Goal: Task Accomplishment & Management: Use online tool/utility

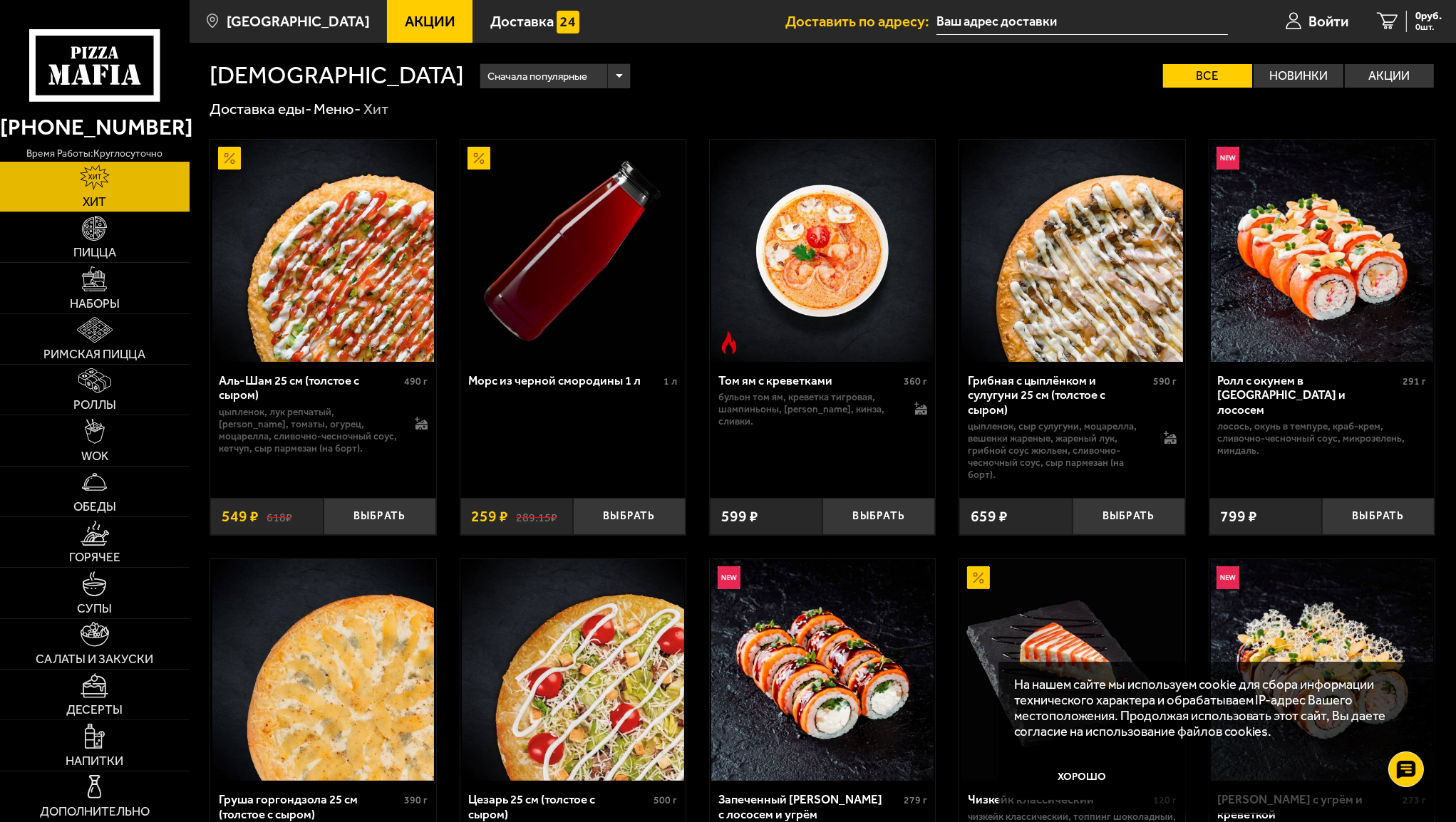
click at [968, 16] on input "text" at bounding box center [1082, 21] width 291 height 26
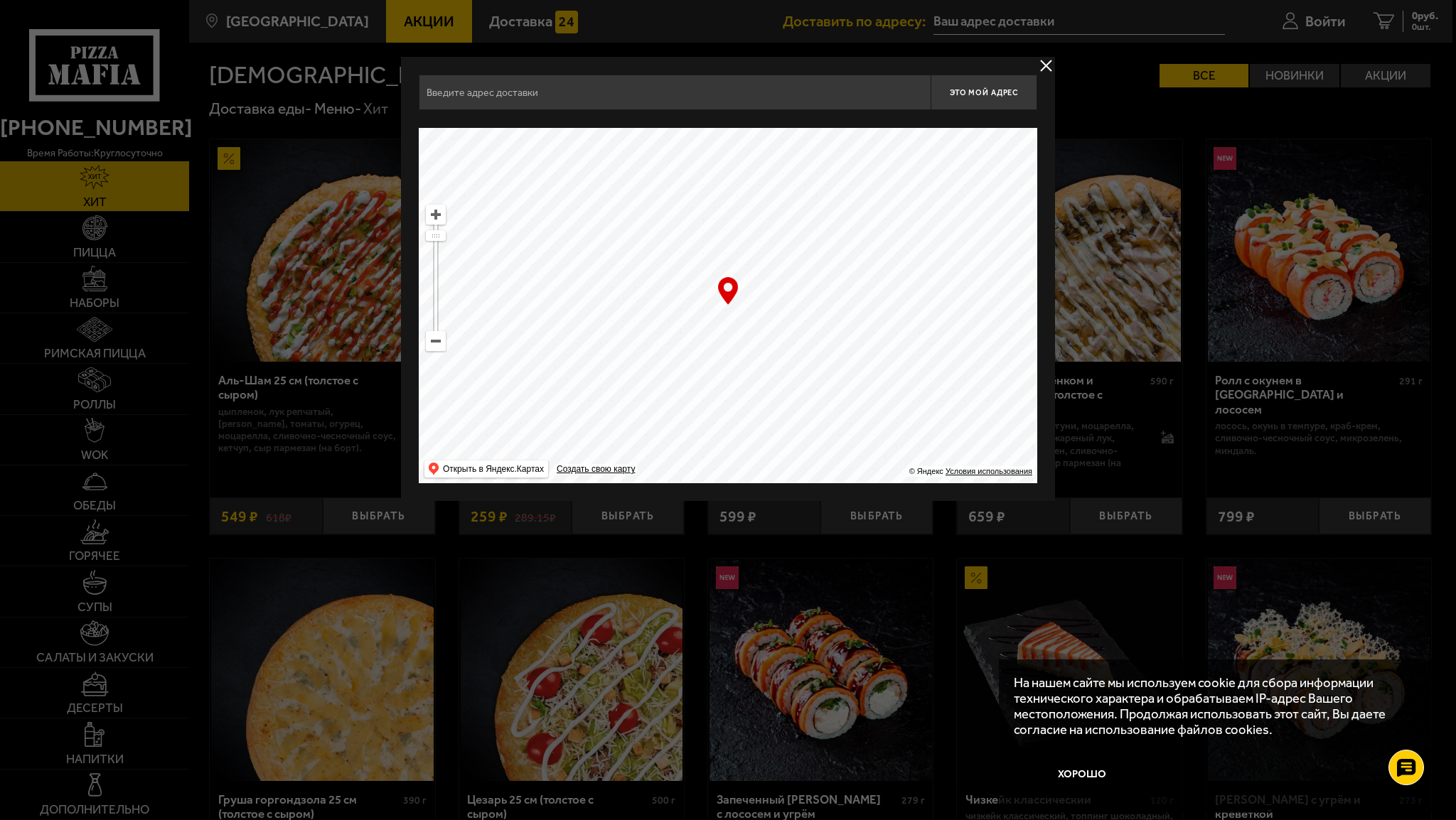
drag, startPoint x: 787, startPoint y: 273, endPoint x: 753, endPoint y: 311, distance: 51.0
click at [757, 308] on ymaps at bounding box center [728, 305] width 618 height 356
drag, startPoint x: 858, startPoint y: 308, endPoint x: 741, endPoint y: 469, distance: 199.0
click at [741, 469] on ymaps at bounding box center [728, 305] width 618 height 356
click at [435, 347] on ymaps at bounding box center [435, 341] width 19 height 19
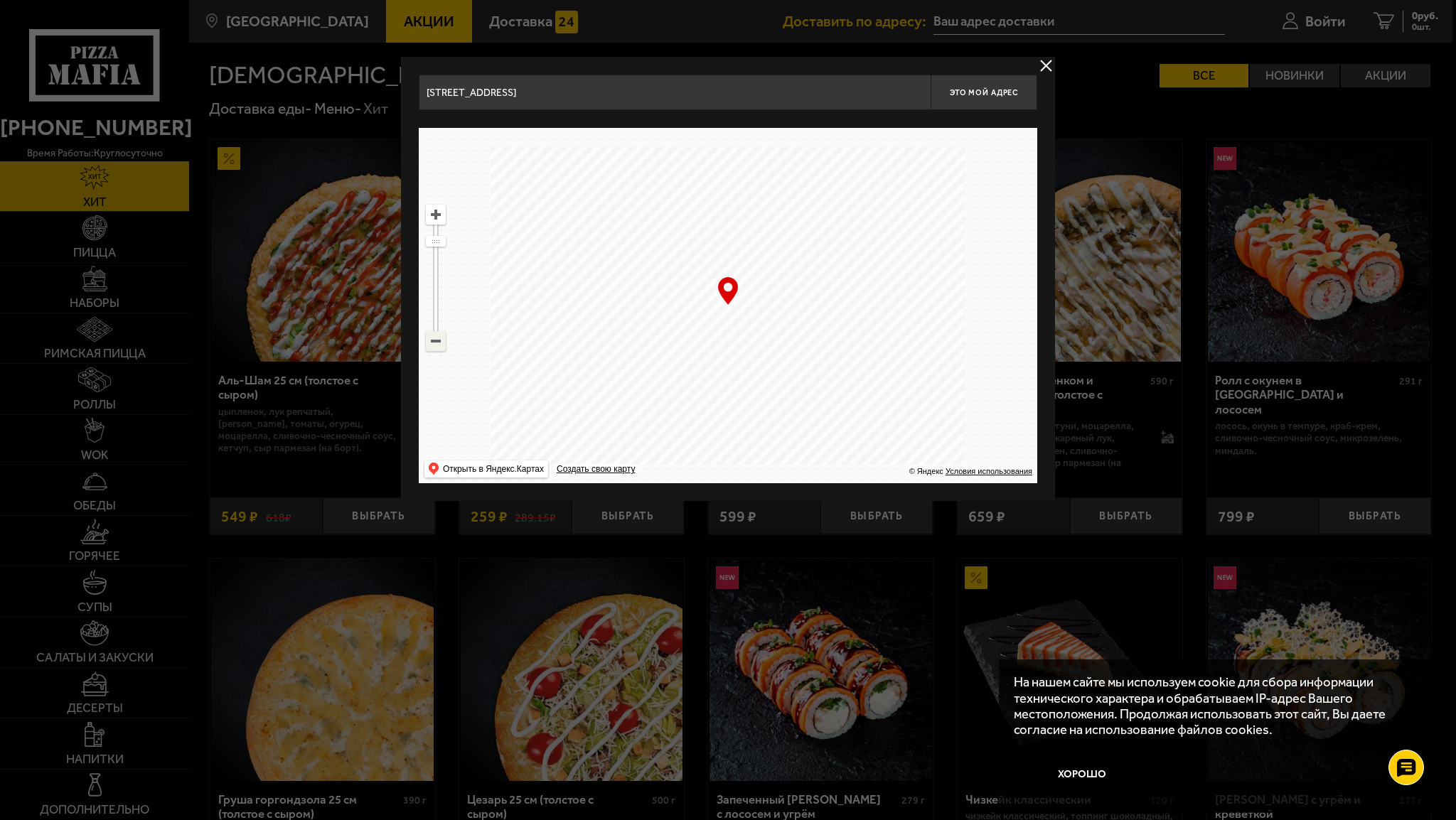
click at [435, 347] on ymaps at bounding box center [435, 341] width 19 height 19
drag, startPoint x: 816, startPoint y: 286, endPoint x: 742, endPoint y: 485, distance: 212.3
click at [700, 550] on main "[GEOGRAPHIC_DATA] Все Акции Доставка Личный кабинет Акции Доставка Доставить по…" at bounding box center [821, 748] width 1263 height 1495
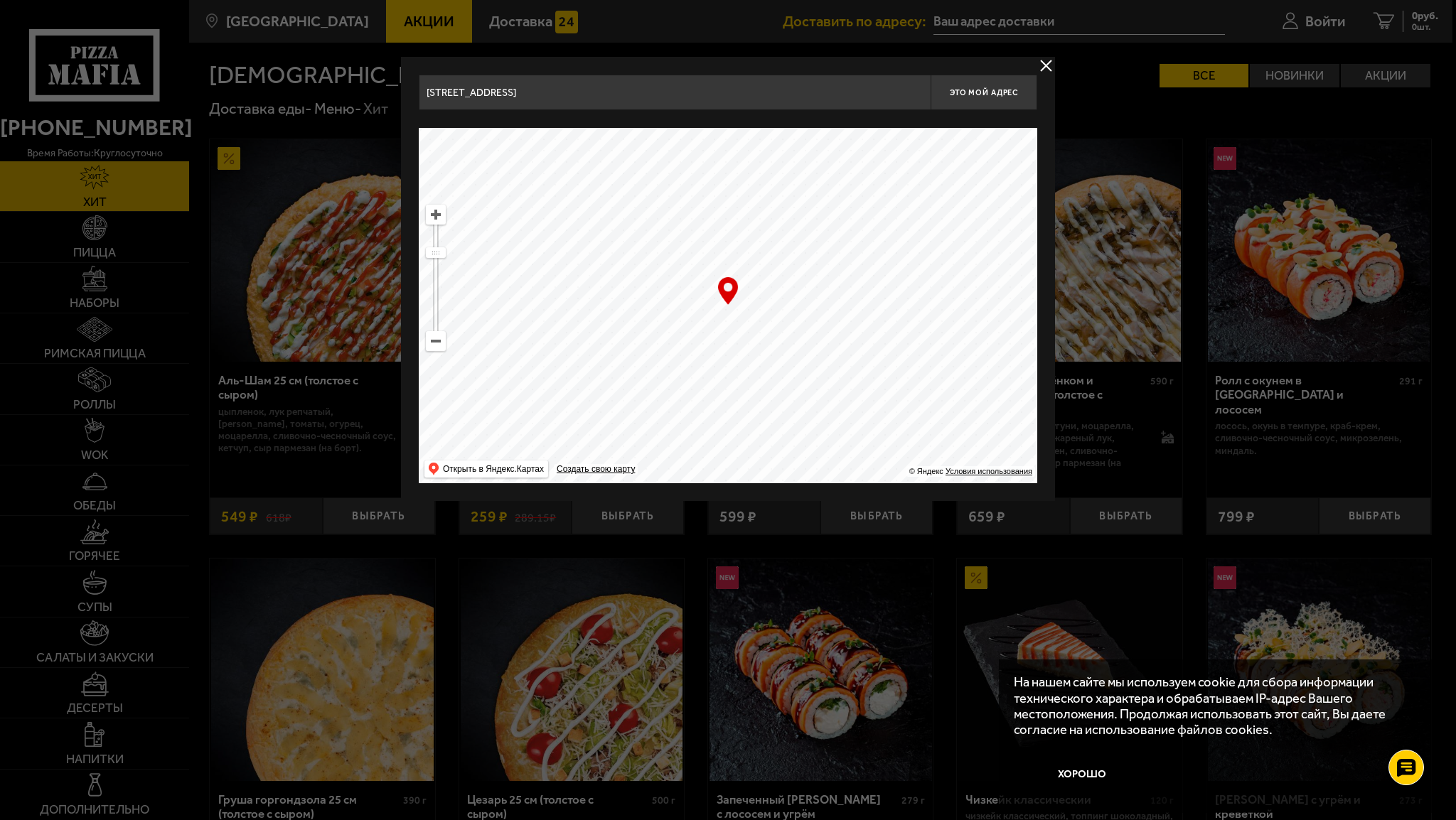
drag, startPoint x: 829, startPoint y: 314, endPoint x: 600, endPoint y: 543, distance: 323.9
click at [600, 543] on main "[GEOGRAPHIC_DATA] Все Акции Доставка Личный кабинет Акции Доставка Доставить по…" at bounding box center [821, 748] width 1263 height 1495
drag, startPoint x: 771, startPoint y: 221, endPoint x: 814, endPoint y: 344, distance: 130.3
click at [814, 344] on ymaps at bounding box center [728, 305] width 618 height 356
drag, startPoint x: 775, startPoint y: 291, endPoint x: 946, endPoint y: 457, distance: 238.3
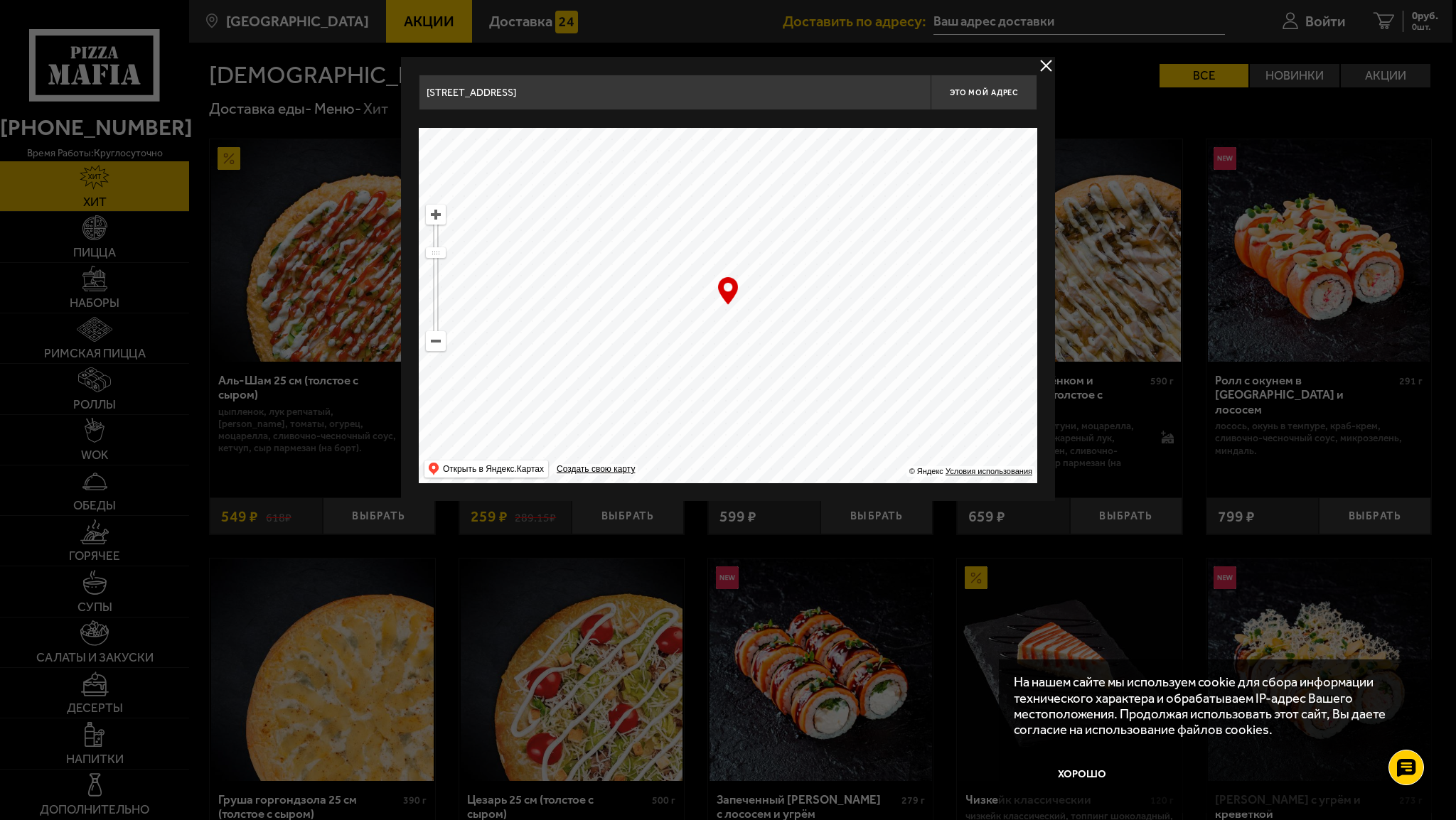
click at [944, 457] on ymaps at bounding box center [728, 305] width 618 height 356
drag, startPoint x: 810, startPoint y: 255, endPoint x: 663, endPoint y: 436, distance: 233.2
click at [663, 436] on ymaps at bounding box center [728, 305] width 618 height 356
drag, startPoint x: 822, startPoint y: 246, endPoint x: 797, endPoint y: 295, distance: 55.0
click at [797, 295] on ymaps at bounding box center [728, 305] width 618 height 356
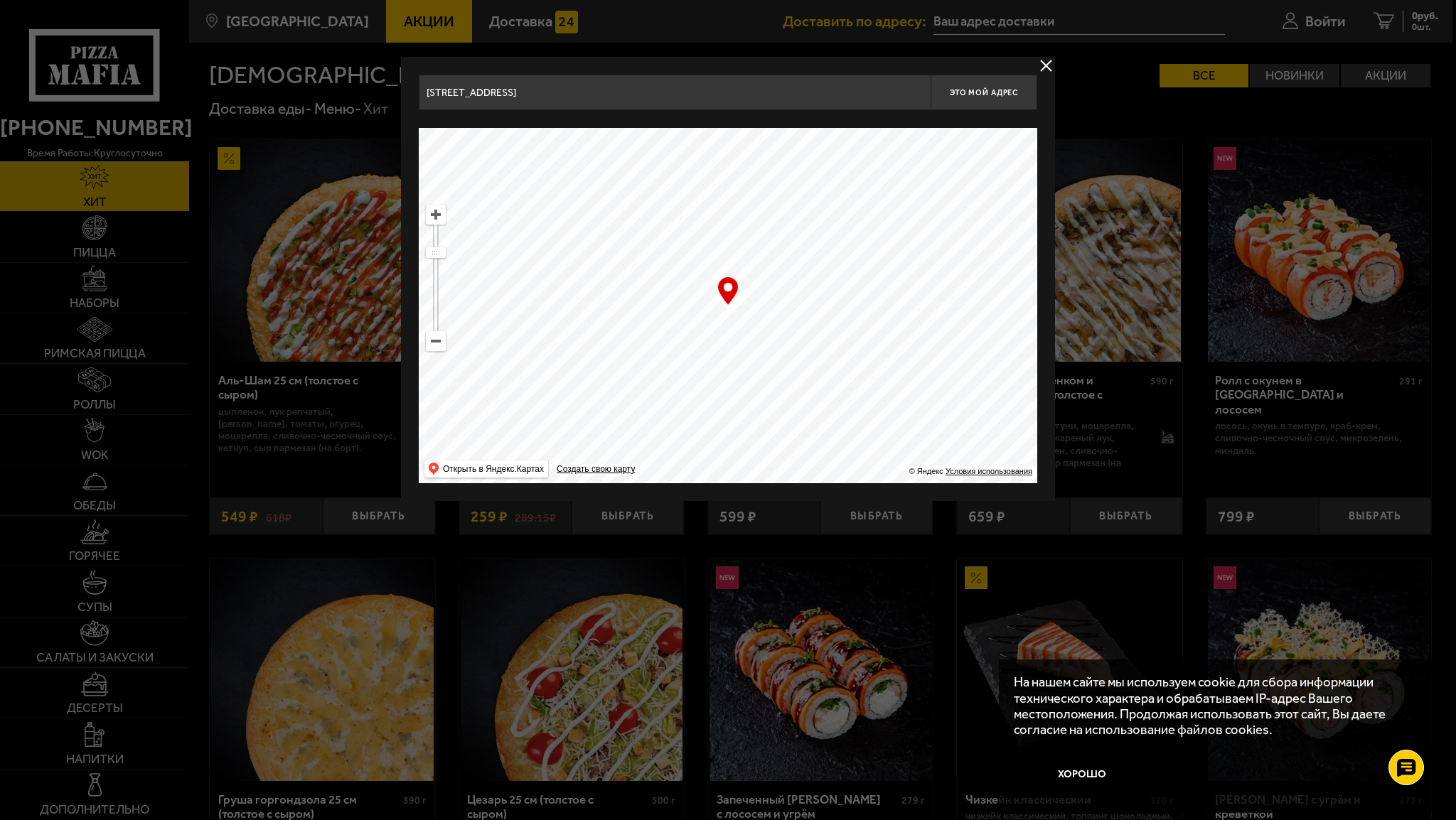
click at [438, 215] on ymaps at bounding box center [435, 214] width 19 height 19
drag, startPoint x: 927, startPoint y: 232, endPoint x: 774, endPoint y: 422, distance: 243.9
click at [774, 422] on ymaps at bounding box center [728, 305] width 618 height 356
drag, startPoint x: 779, startPoint y: 277, endPoint x: 800, endPoint y: 290, distance: 24.7
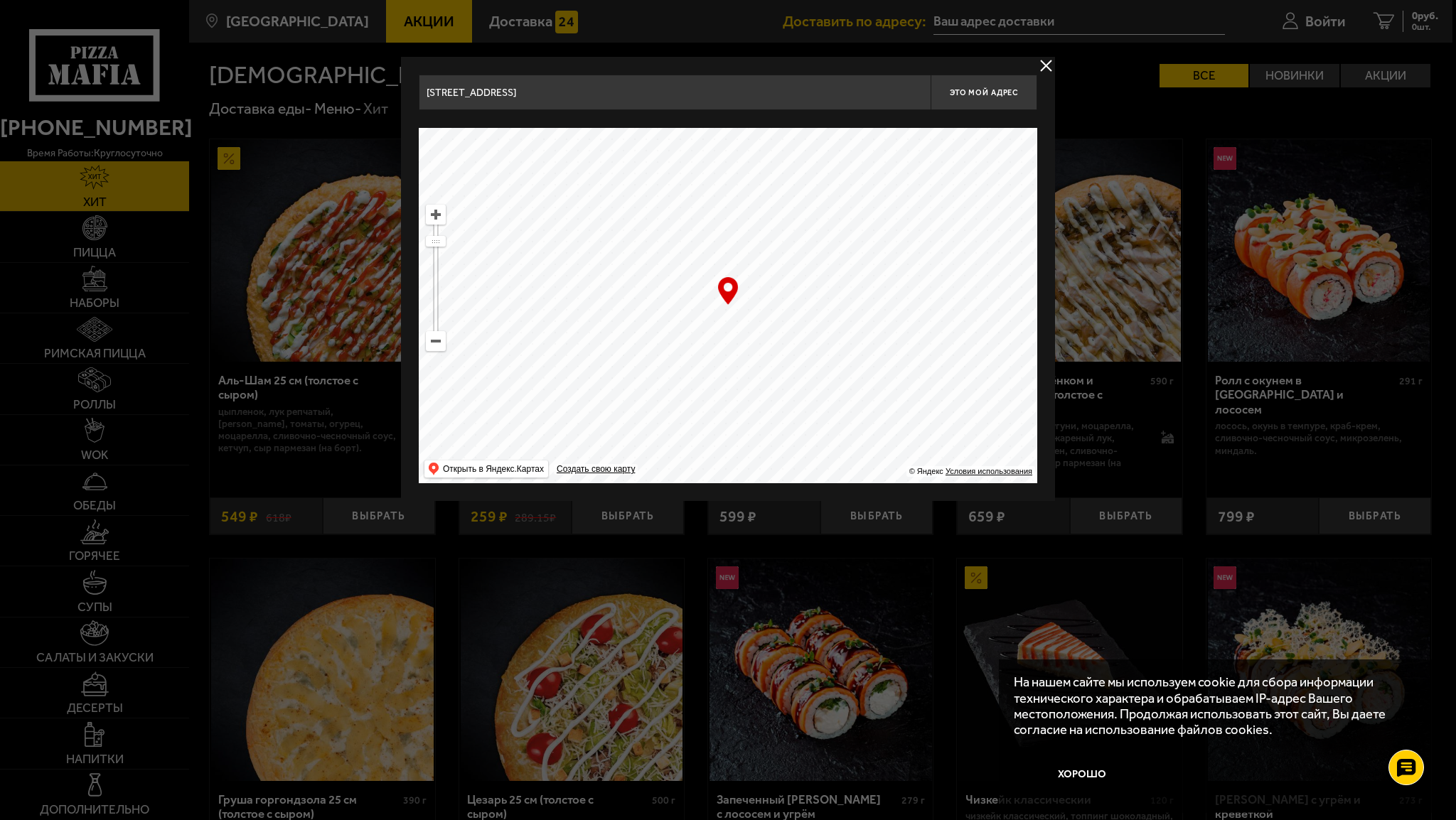
click at [800, 290] on ymaps at bounding box center [728, 305] width 618 height 356
click at [437, 217] on ymaps at bounding box center [435, 214] width 19 height 19
drag, startPoint x: 782, startPoint y: 289, endPoint x: 799, endPoint y: 237, distance: 54.7
click at [799, 237] on ymaps at bounding box center [728, 305] width 618 height 356
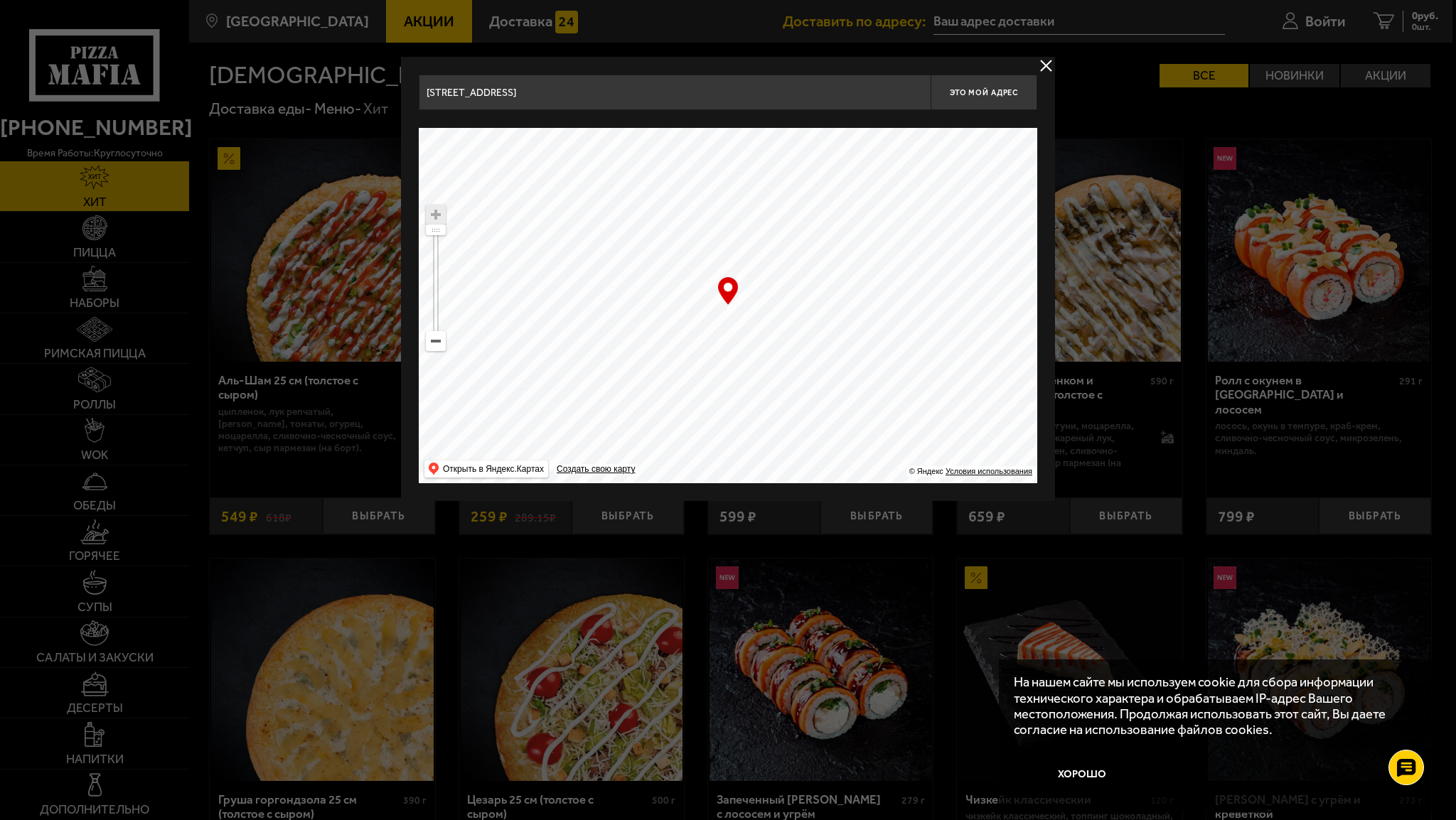
type input "[STREET_ADDRESS]"
click at [953, 95] on span "Это мой адрес" at bounding box center [983, 93] width 68 height 9
drag, startPoint x: 1039, startPoint y: 66, endPoint x: 1012, endPoint y: 54, distance: 29.5
click at [1039, 65] on button "delivery type" at bounding box center [1046, 66] width 18 height 18
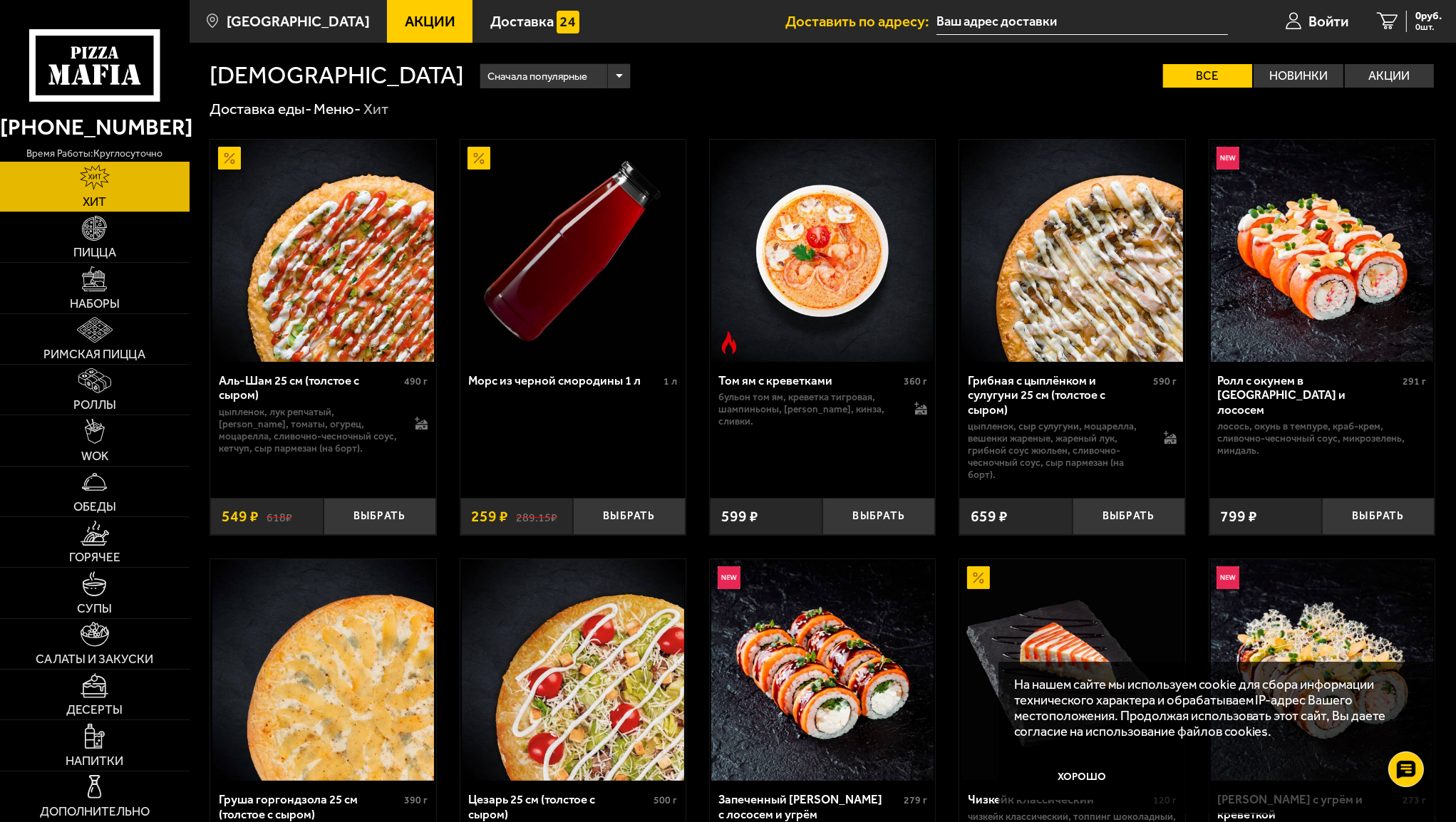
click at [1050, 20] on input "text" at bounding box center [1082, 21] width 291 height 26
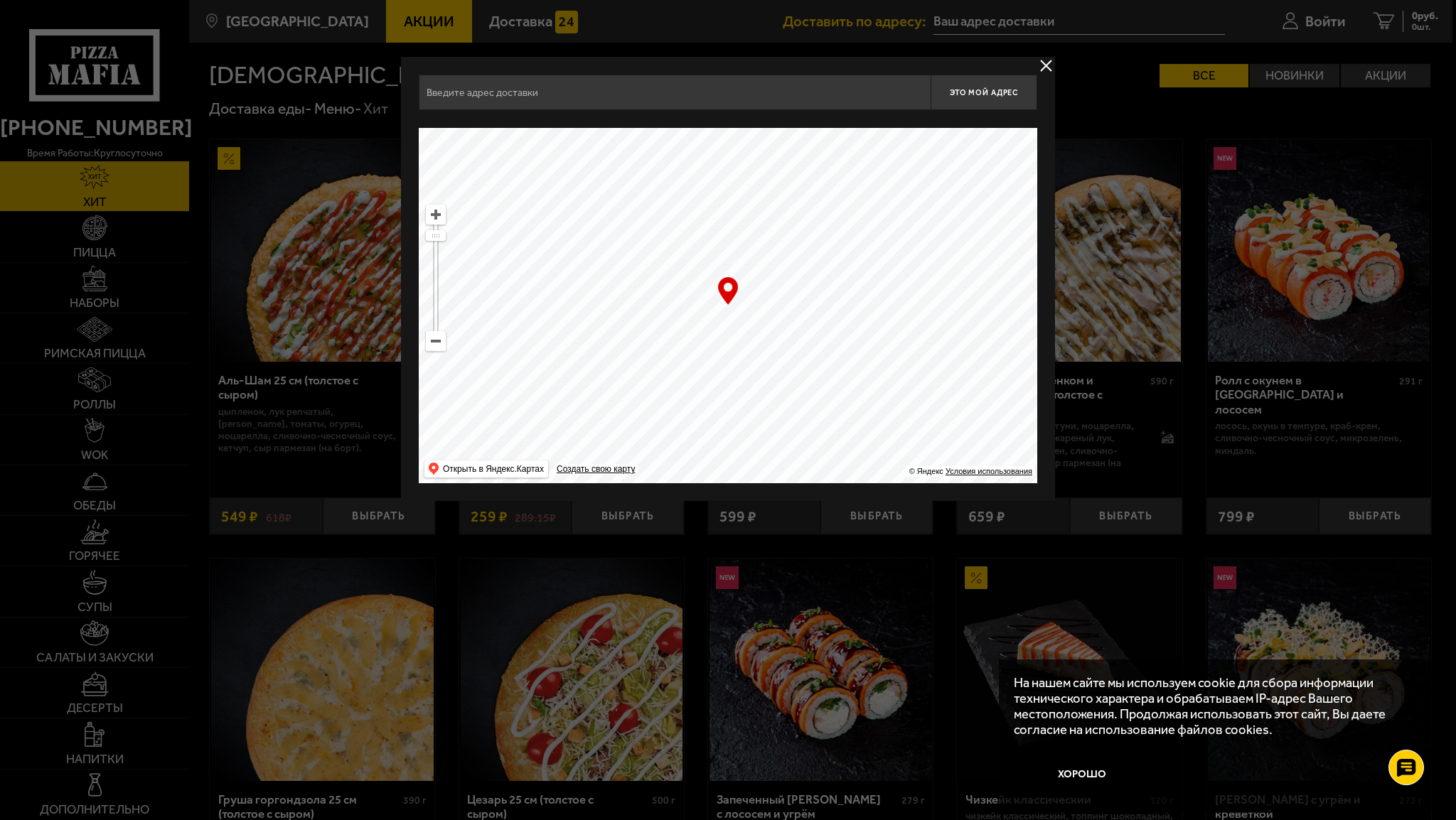
drag, startPoint x: 850, startPoint y: 294, endPoint x: 672, endPoint y: 521, distance: 288.5
click at [691, 497] on div "Это мой адрес Найдите адрес перетащив карту … © Яндекс Условия использования От…" at bounding box center [728, 279] width 654 height 444
click at [444, 343] on ymaps at bounding box center [436, 341] width 20 height 20
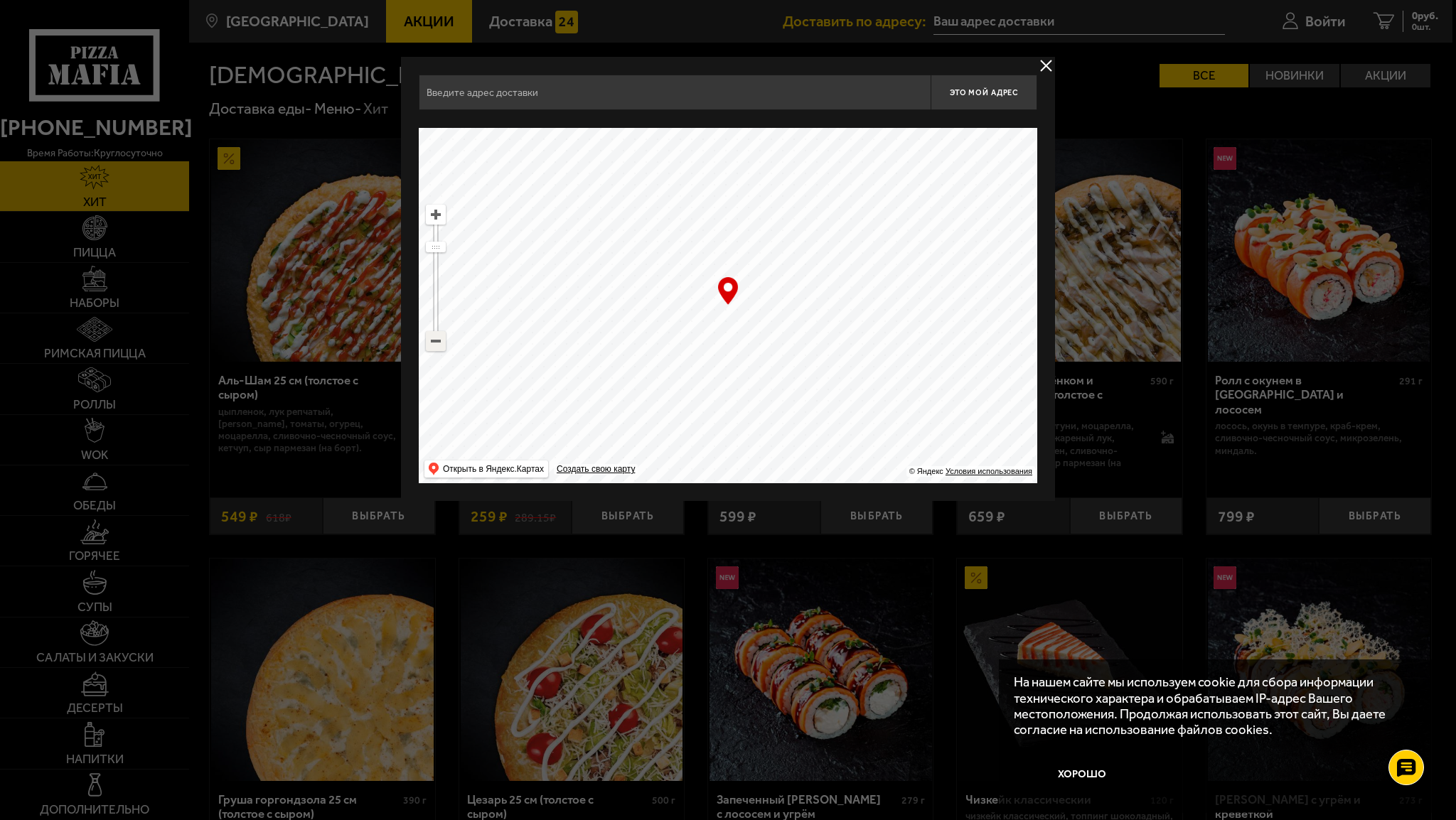
click at [444, 343] on ymaps at bounding box center [436, 341] width 20 height 20
drag, startPoint x: 856, startPoint y: 244, endPoint x: 677, endPoint y: 446, distance: 269.9
click at [622, 508] on main "[GEOGRAPHIC_DATA] Все Акции Доставка Личный кабинет Акции Доставка Доставить по…" at bounding box center [821, 748] width 1263 height 1495
drag, startPoint x: 861, startPoint y: 275, endPoint x: 927, endPoint y: 444, distance: 181.4
click at [928, 445] on ymaps at bounding box center [728, 305] width 618 height 356
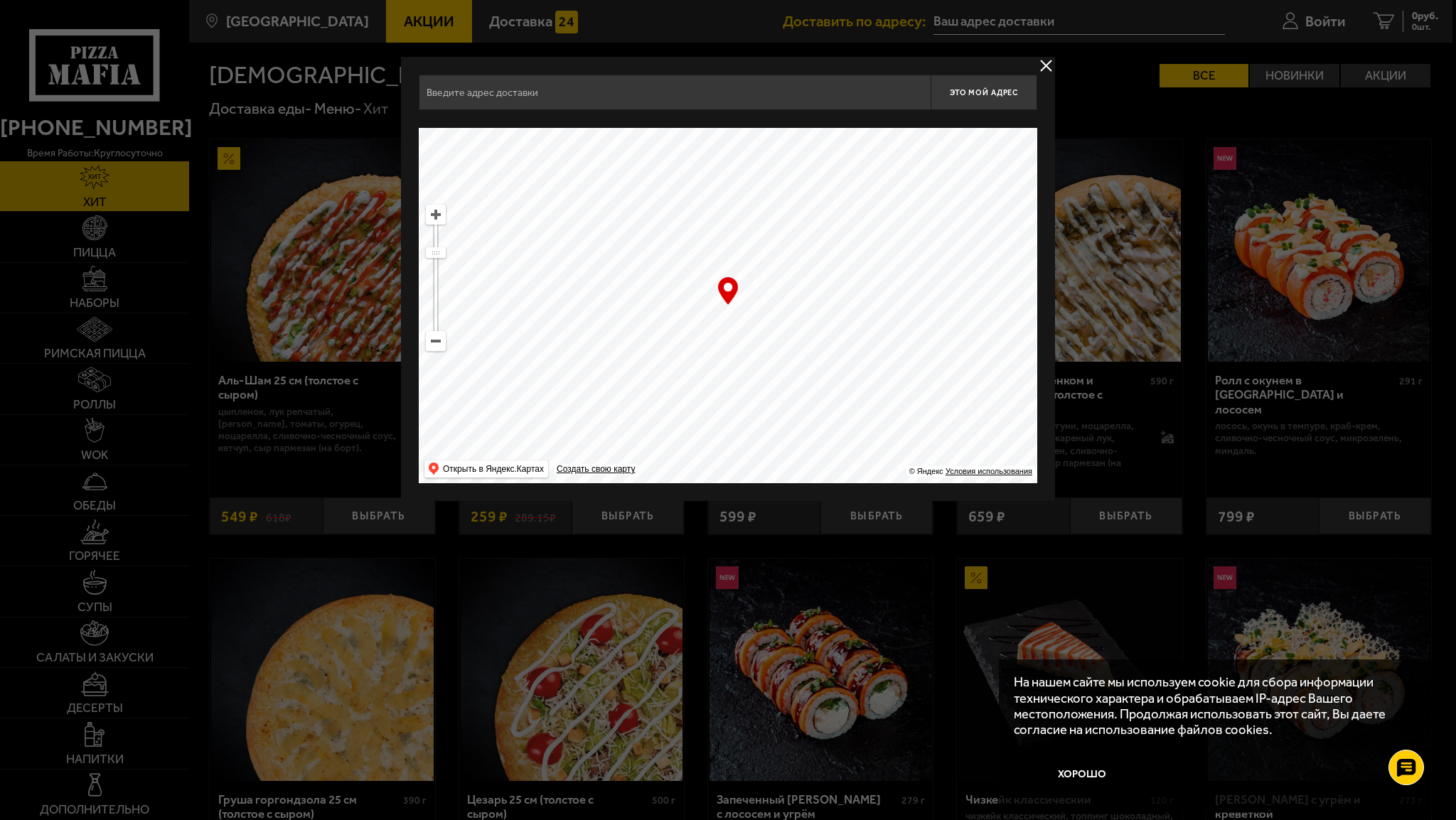
click at [445, 222] on ymaps at bounding box center [436, 214] width 20 height 20
drag, startPoint x: 882, startPoint y: 341, endPoint x: 840, endPoint y: 228, distance: 120.6
click at [840, 228] on ymaps at bounding box center [728, 305] width 618 height 356
click at [1047, 60] on button "delivery type" at bounding box center [1046, 66] width 18 height 18
